Goal: Information Seeking & Learning: Learn about a topic

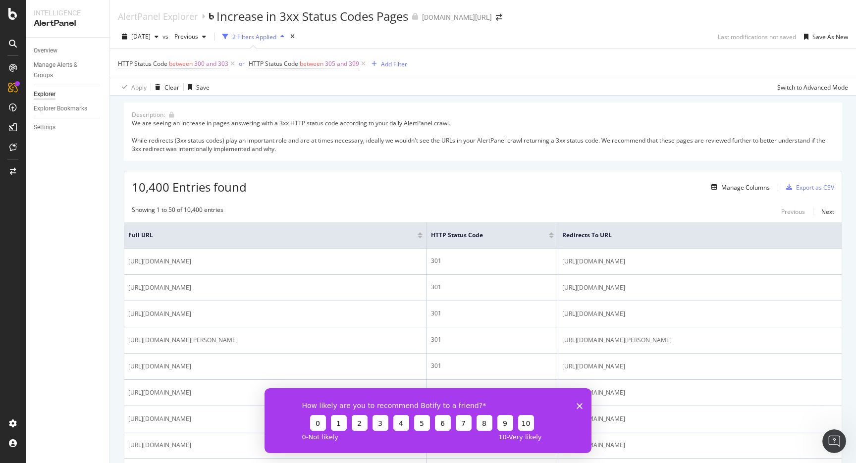
click at [580, 403] on icon "Close survey" at bounding box center [579, 406] width 6 height 6
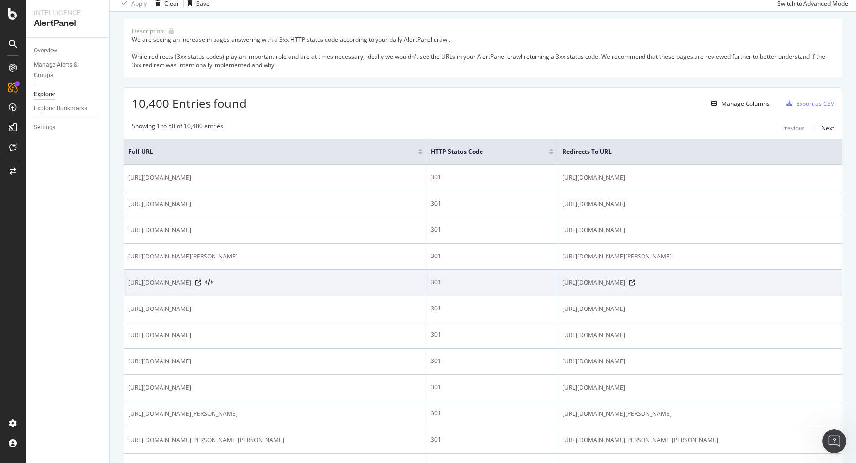
scroll to position [96, 0]
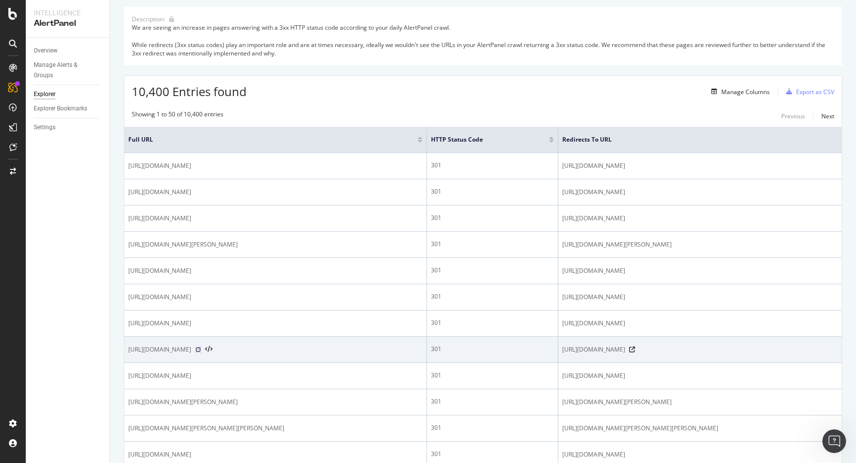
click at [201, 348] on icon at bounding box center [198, 350] width 6 height 6
